Goal: Information Seeking & Learning: Learn about a topic

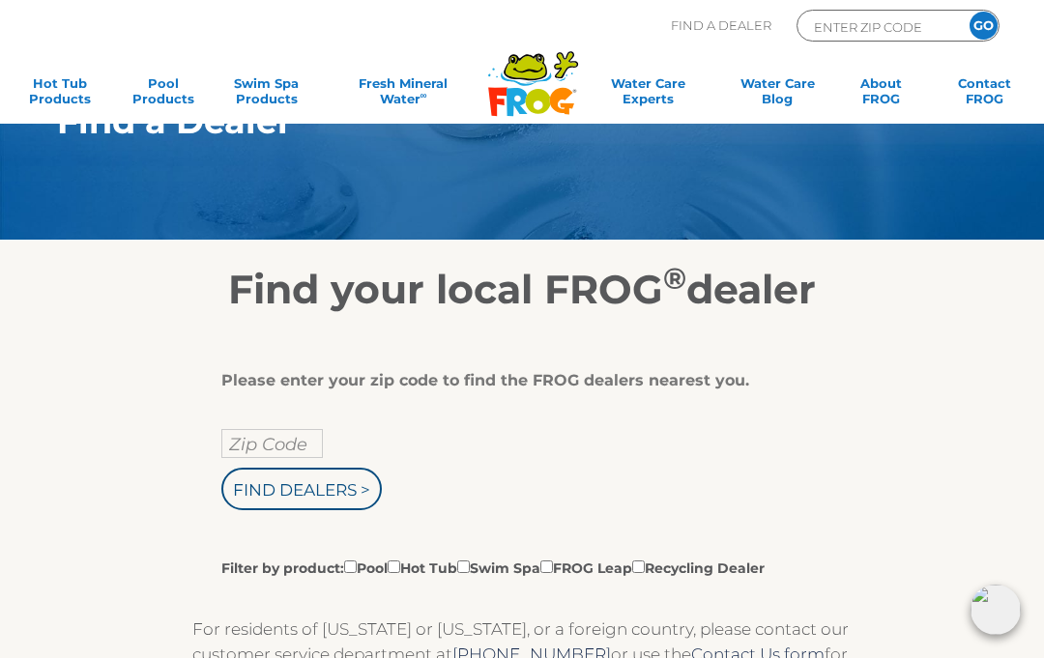
scroll to position [74, 0]
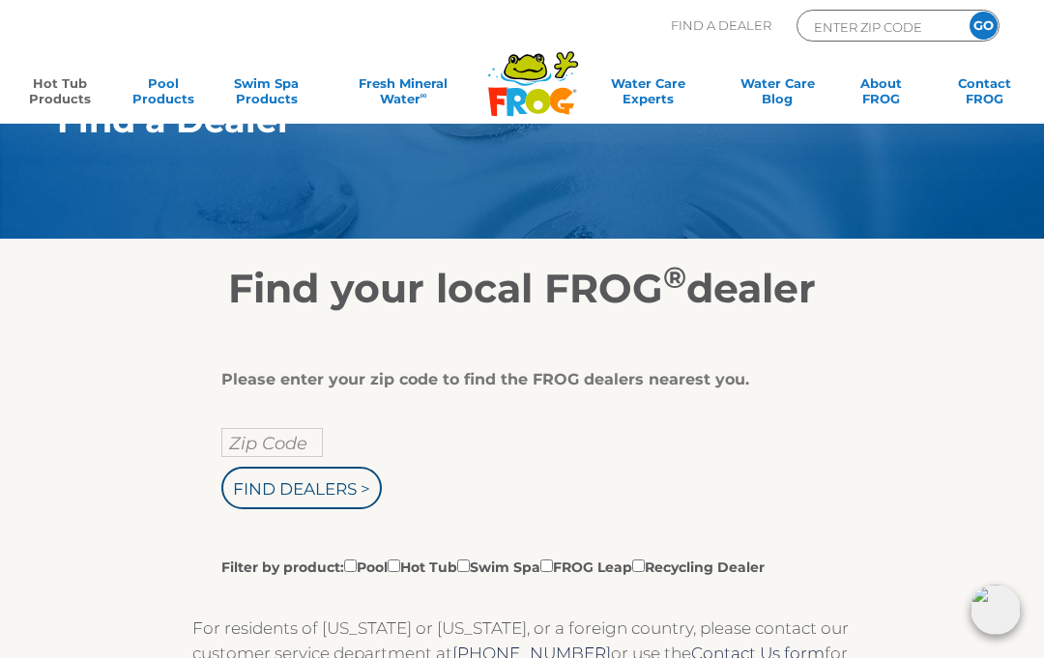
click at [58, 96] on link "Hot Tub Products" at bounding box center [59, 94] width 80 height 39
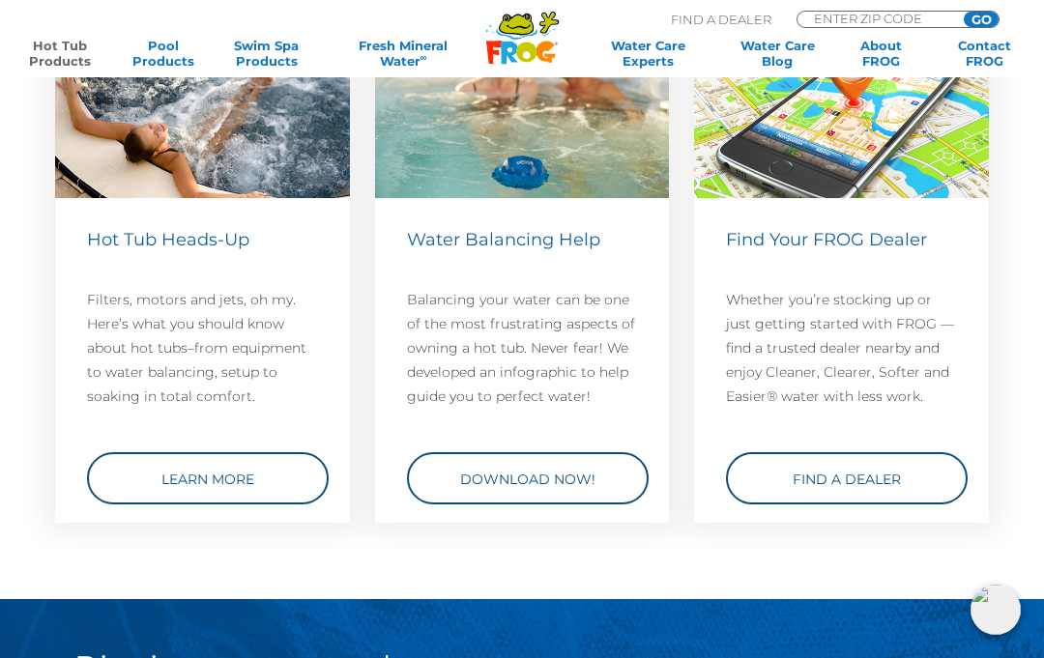
scroll to position [4693, 0]
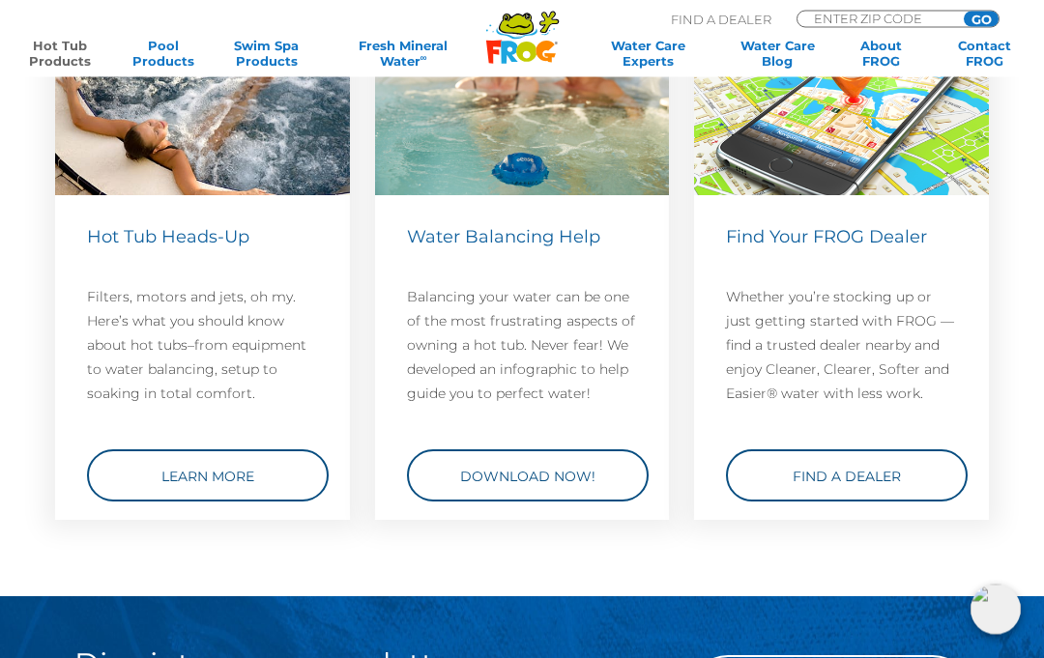
click at [125, 481] on link "Learn More" at bounding box center [208, 477] width 242 height 52
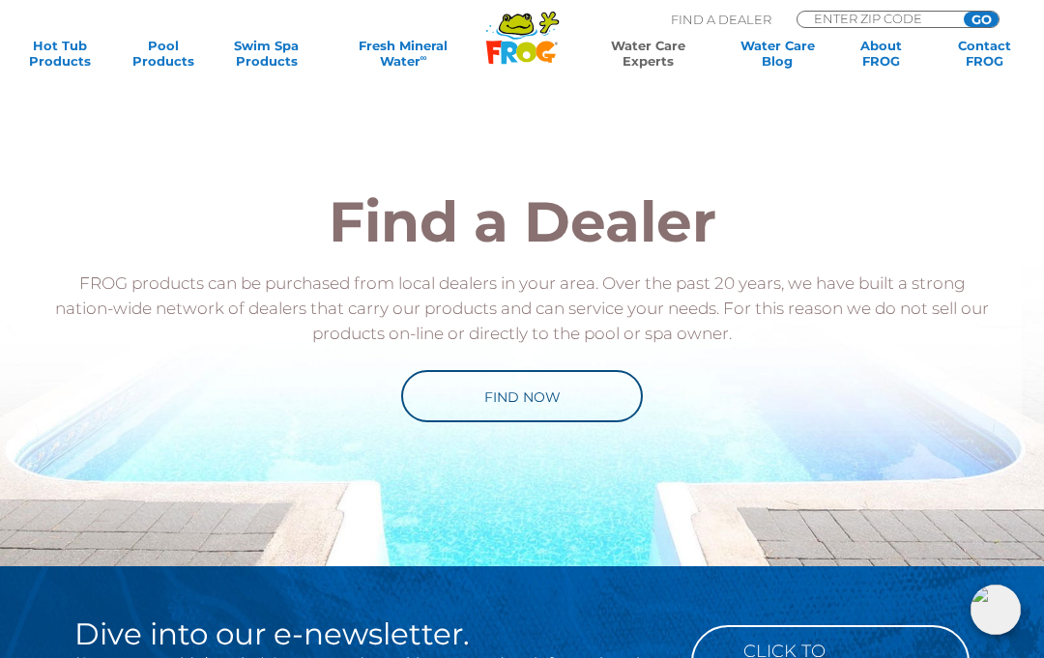
scroll to position [1036, 0]
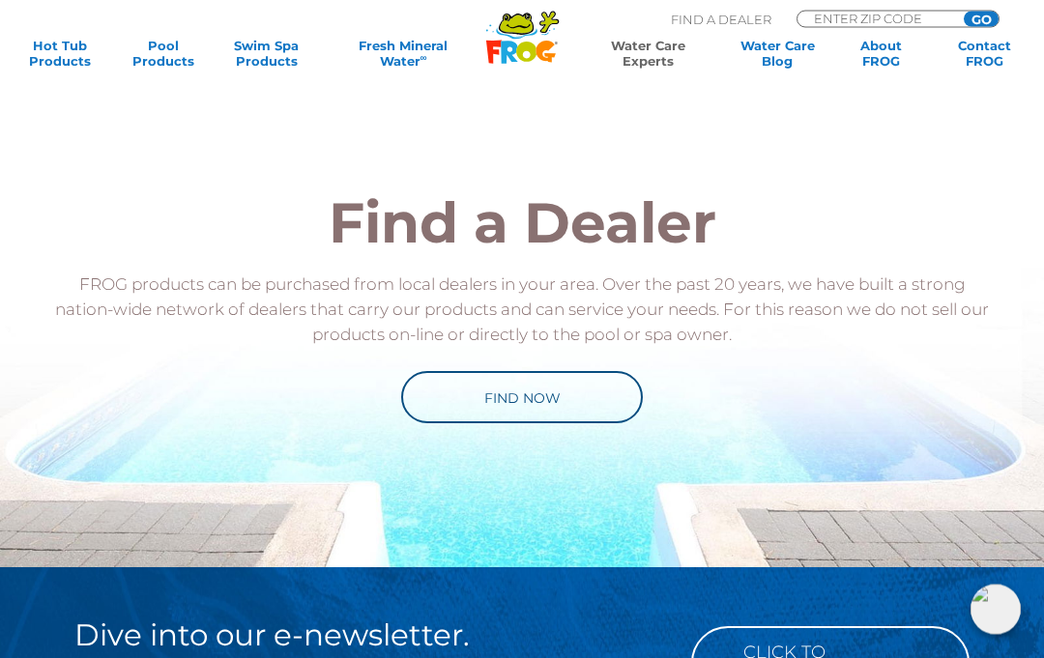
click at [579, 401] on link "Find Now" at bounding box center [522, 398] width 242 height 52
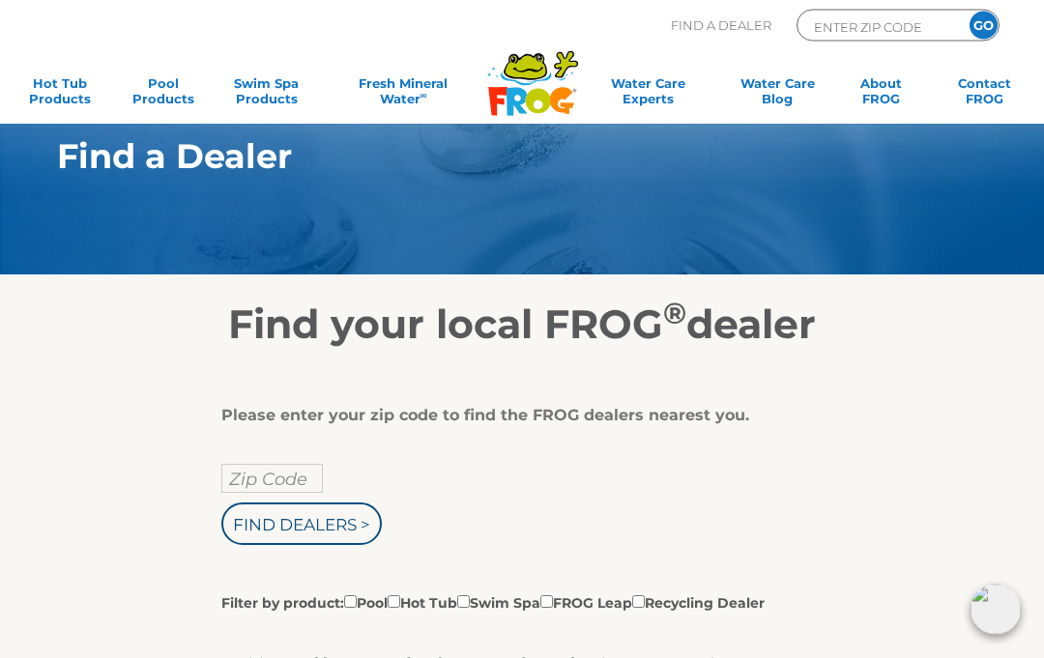
scroll to position [39, 0]
click at [251, 484] on input "Zip Code" at bounding box center [272, 478] width 102 height 29
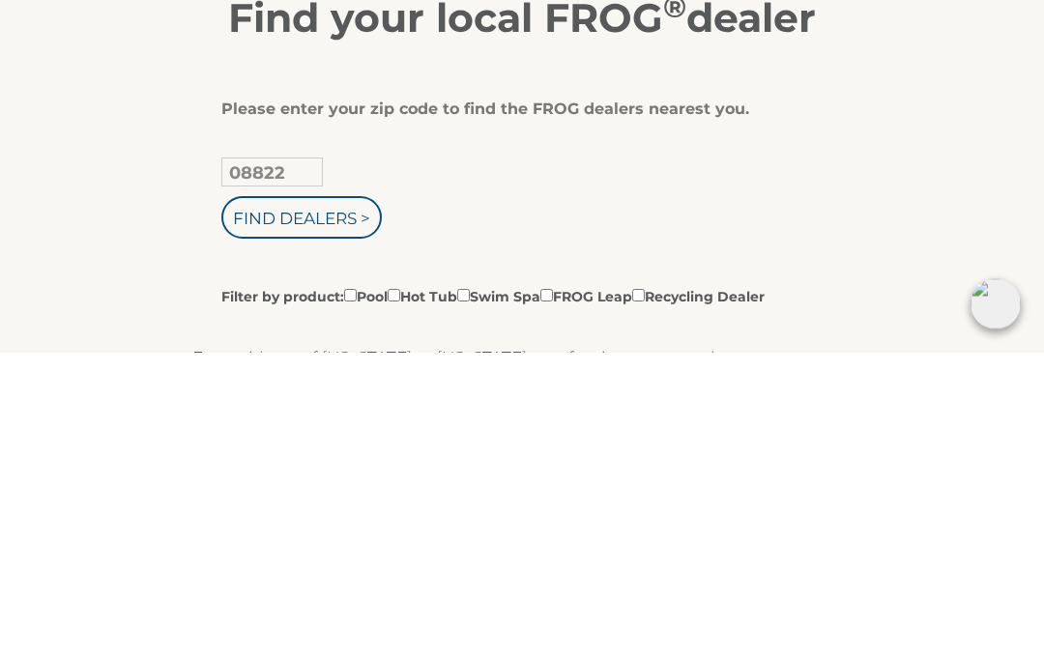
type input "08822"
click at [371, 503] on input "Find Dealers >" at bounding box center [301, 524] width 160 height 43
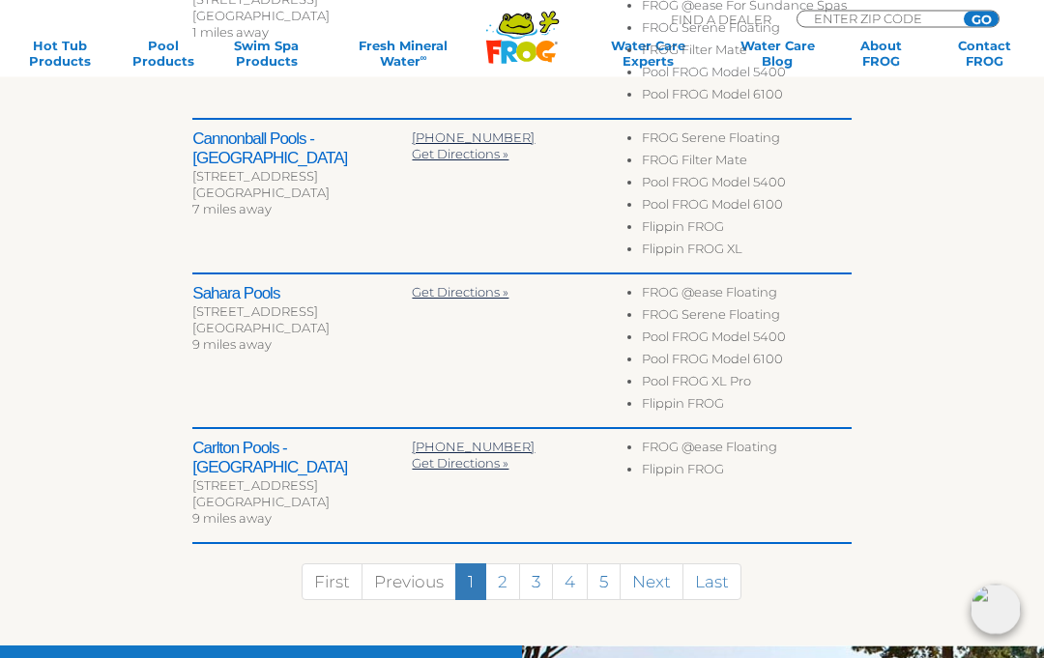
scroll to position [1056, 0]
click at [657, 565] on link "Next" at bounding box center [652, 582] width 64 height 37
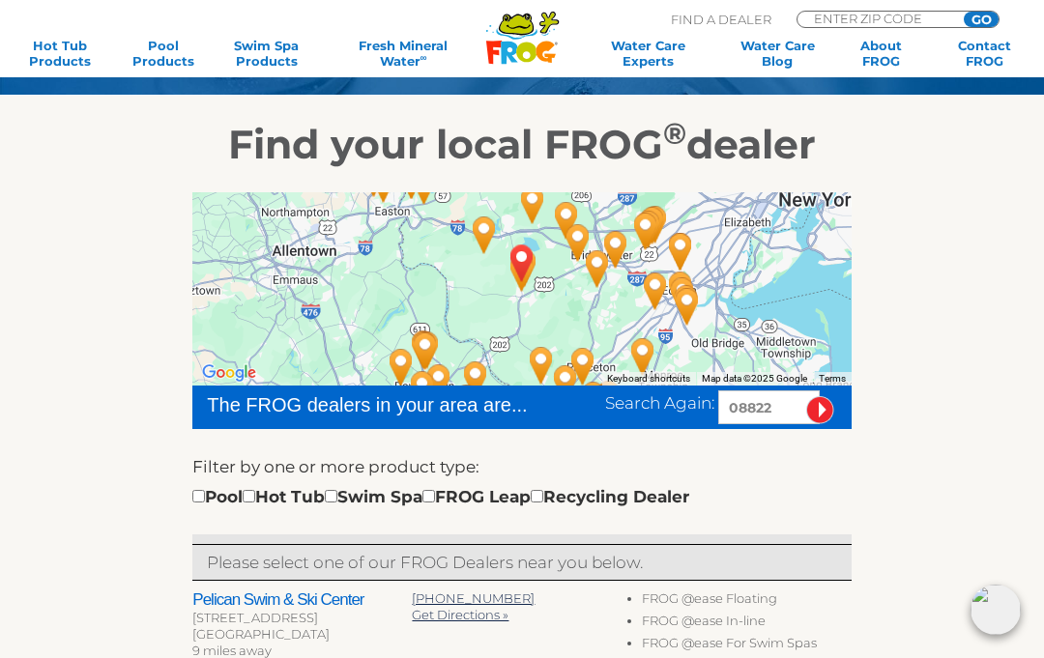
scroll to position [155, 0]
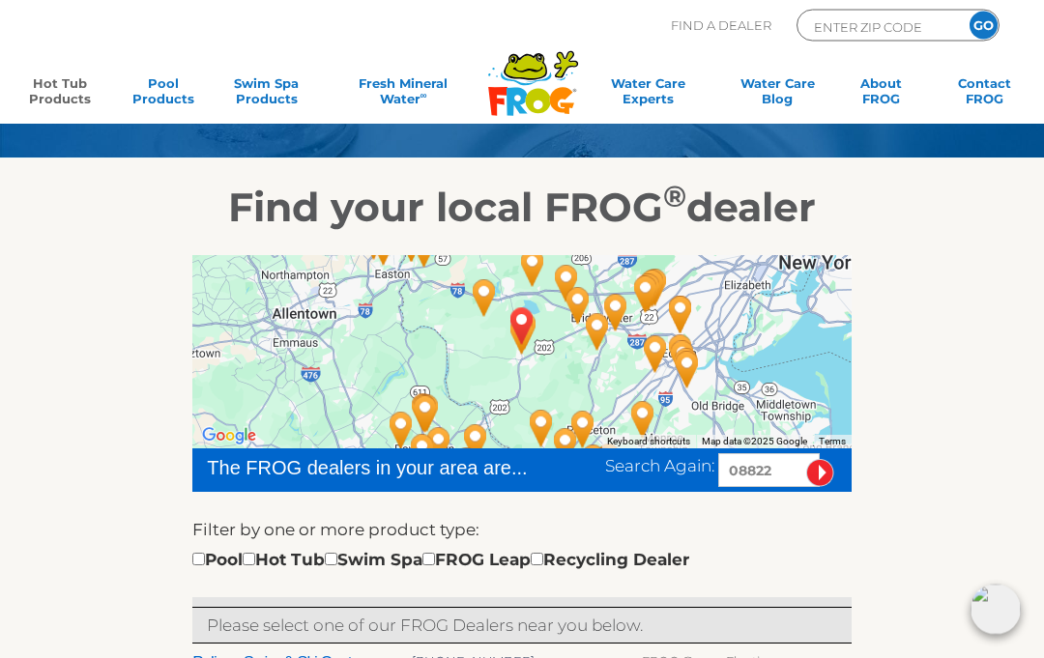
click at [71, 106] on link "Hot Tub Products" at bounding box center [59, 94] width 80 height 39
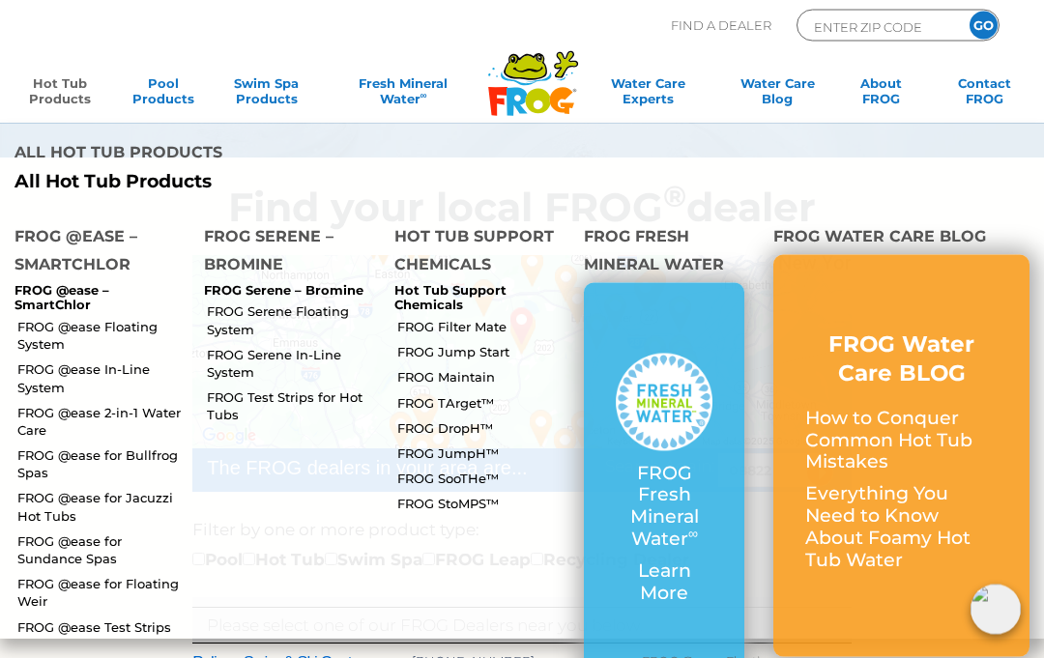
scroll to position [156, 0]
click at [670, 561] on p "Learn More" at bounding box center [664, 583] width 97 height 44
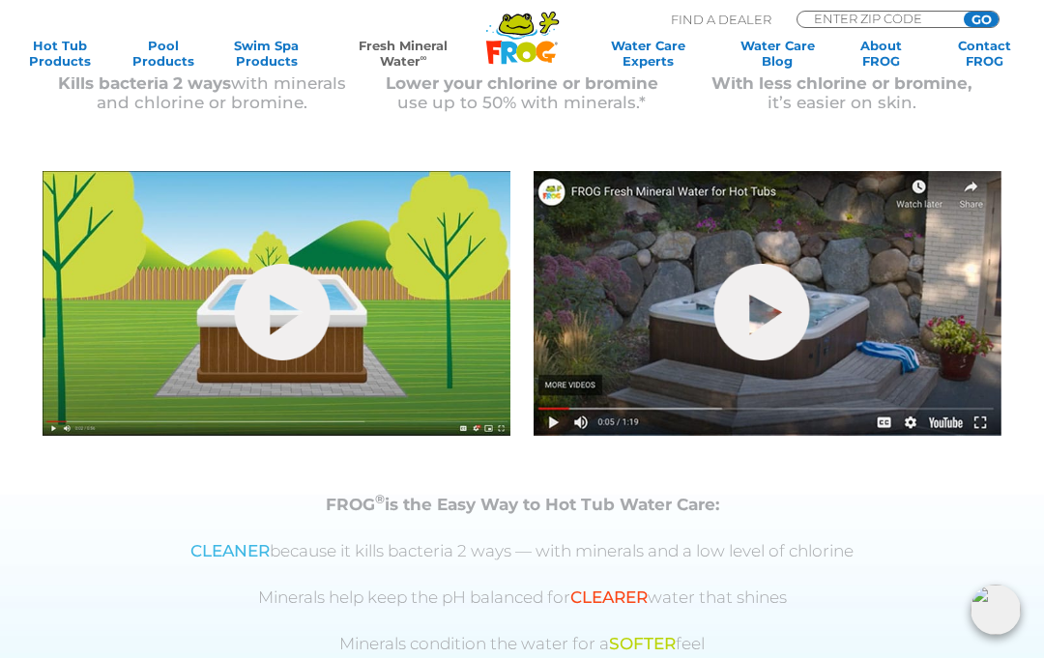
scroll to position [572, 0]
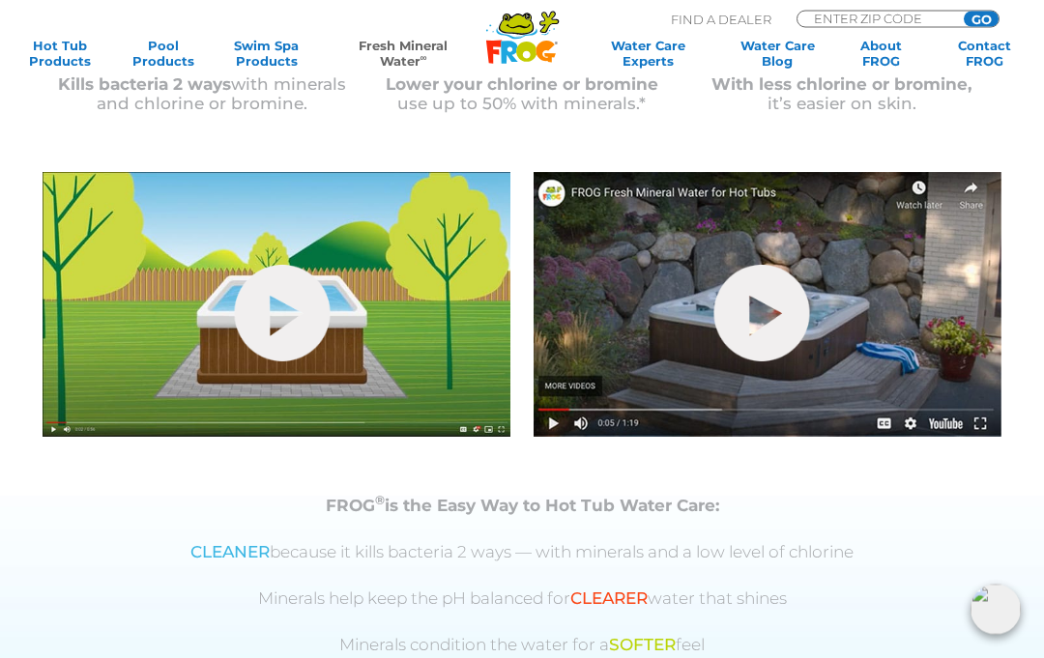
click at [775, 300] on link "hide-me" at bounding box center [762, 314] width 96 height 97
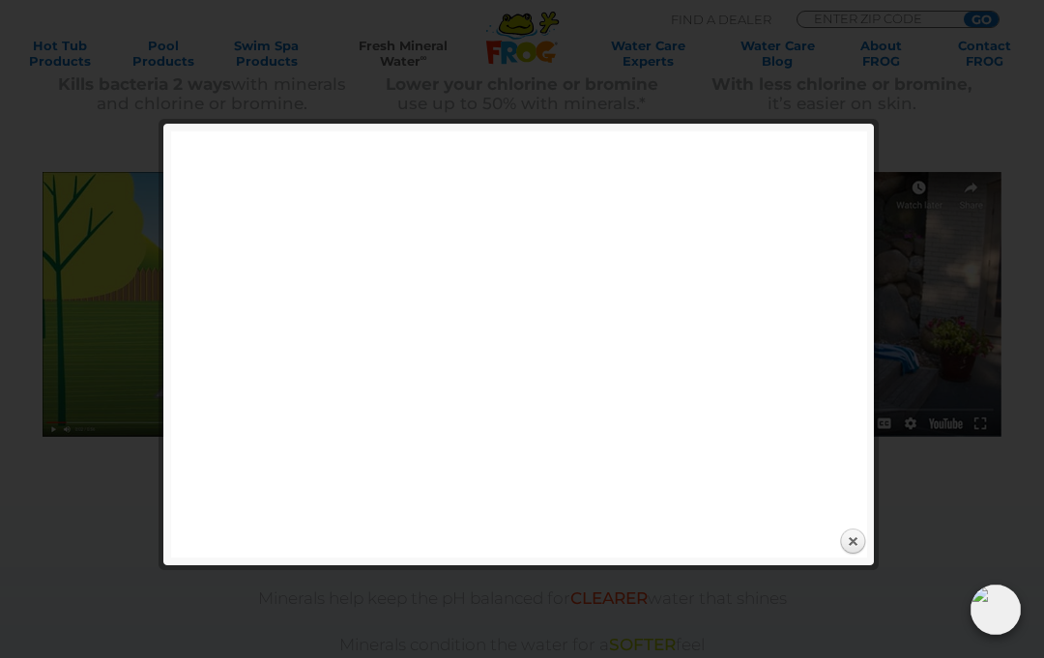
click at [866, 541] on link "Close" at bounding box center [852, 542] width 29 height 29
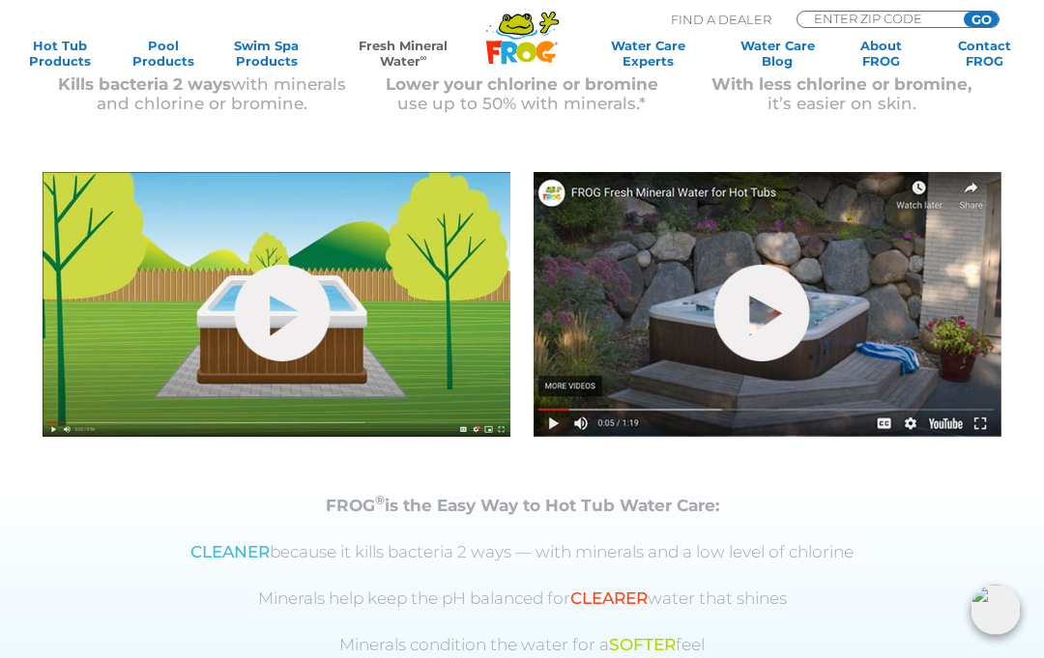
click at [289, 314] on link "hide-me" at bounding box center [283, 313] width 96 height 97
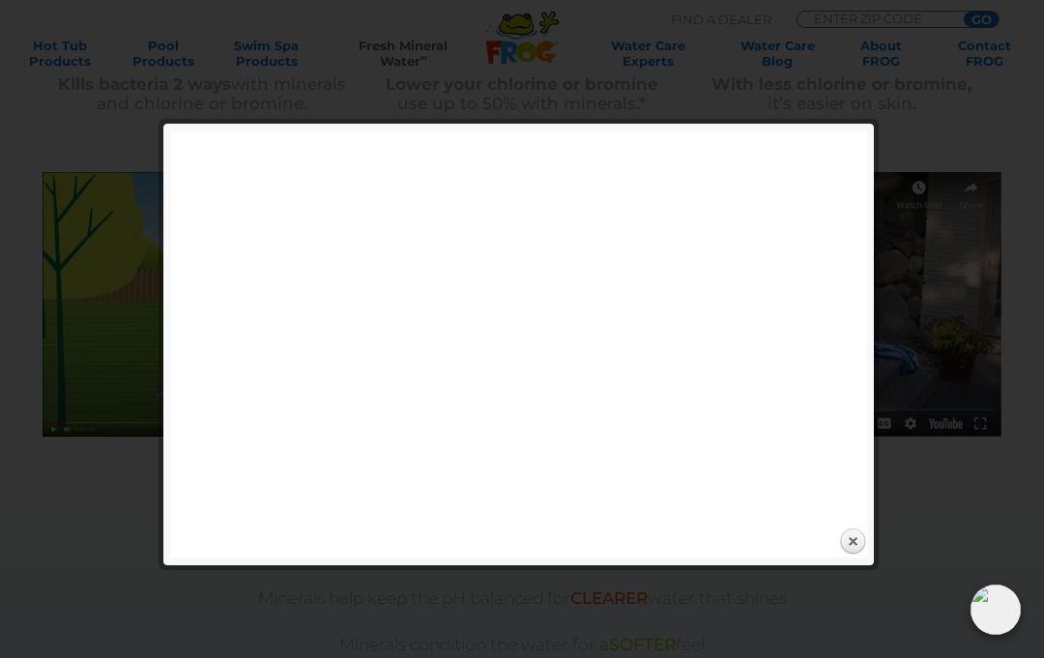
click at [842, 556] on link "Close" at bounding box center [852, 542] width 29 height 29
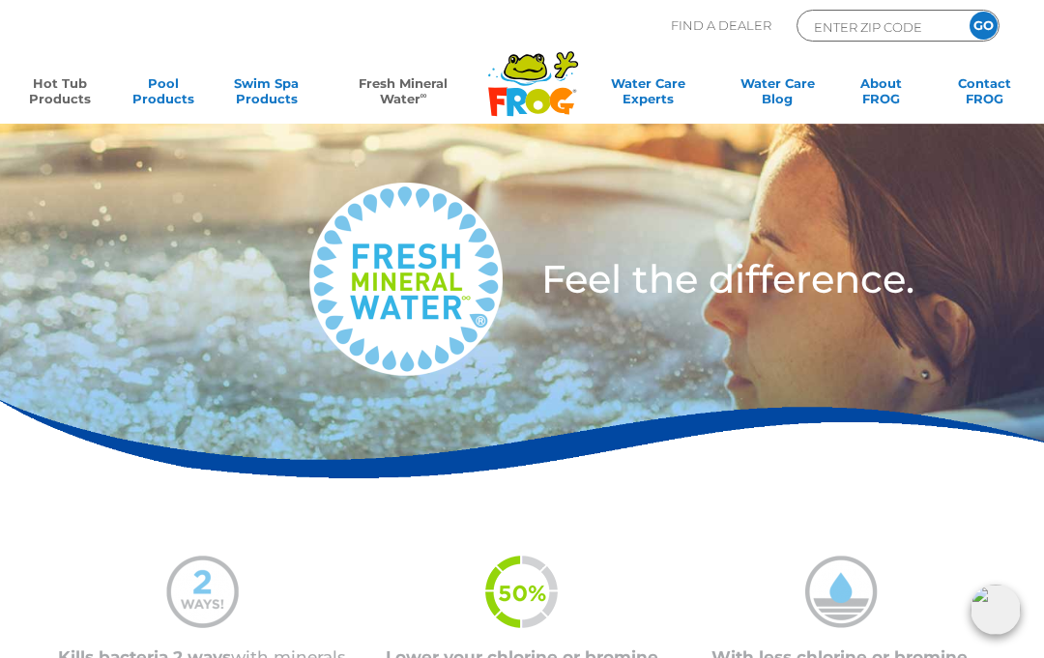
click at [55, 99] on link "Hot Tub Products" at bounding box center [59, 94] width 80 height 39
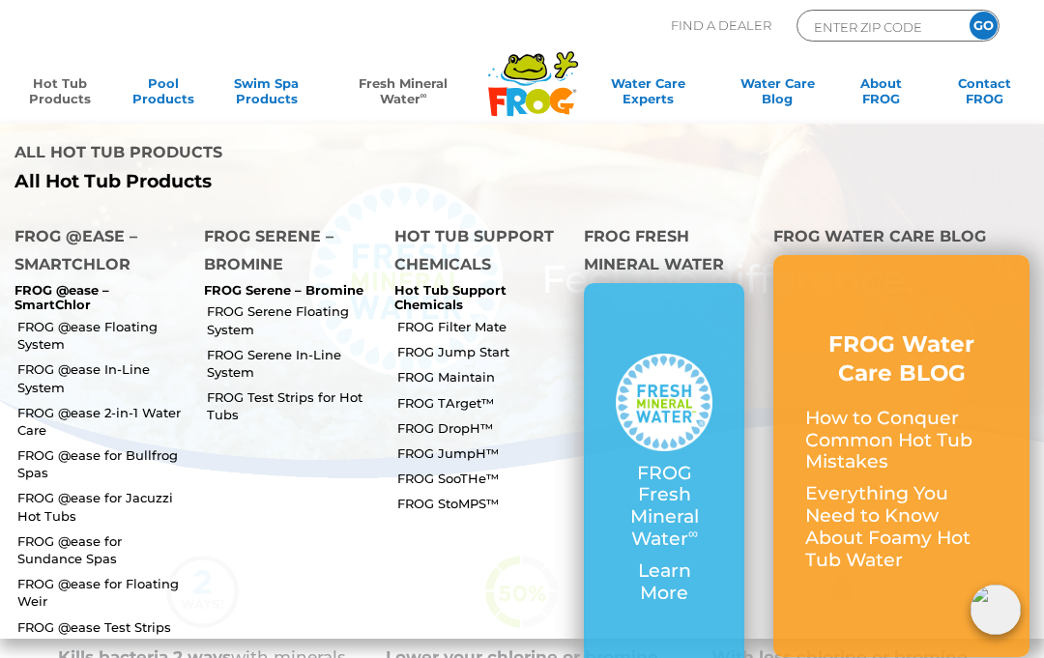
click at [99, 318] on link "FROG @ease Floating System" at bounding box center [103, 335] width 172 height 35
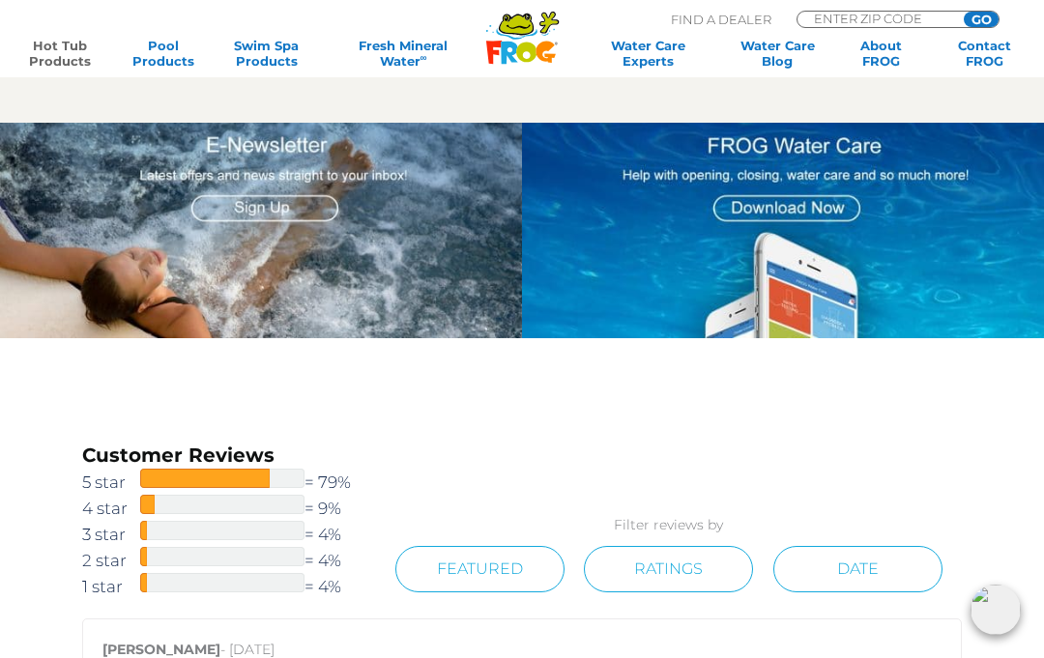
scroll to position [2002, 0]
